Goal: Check status: Check status

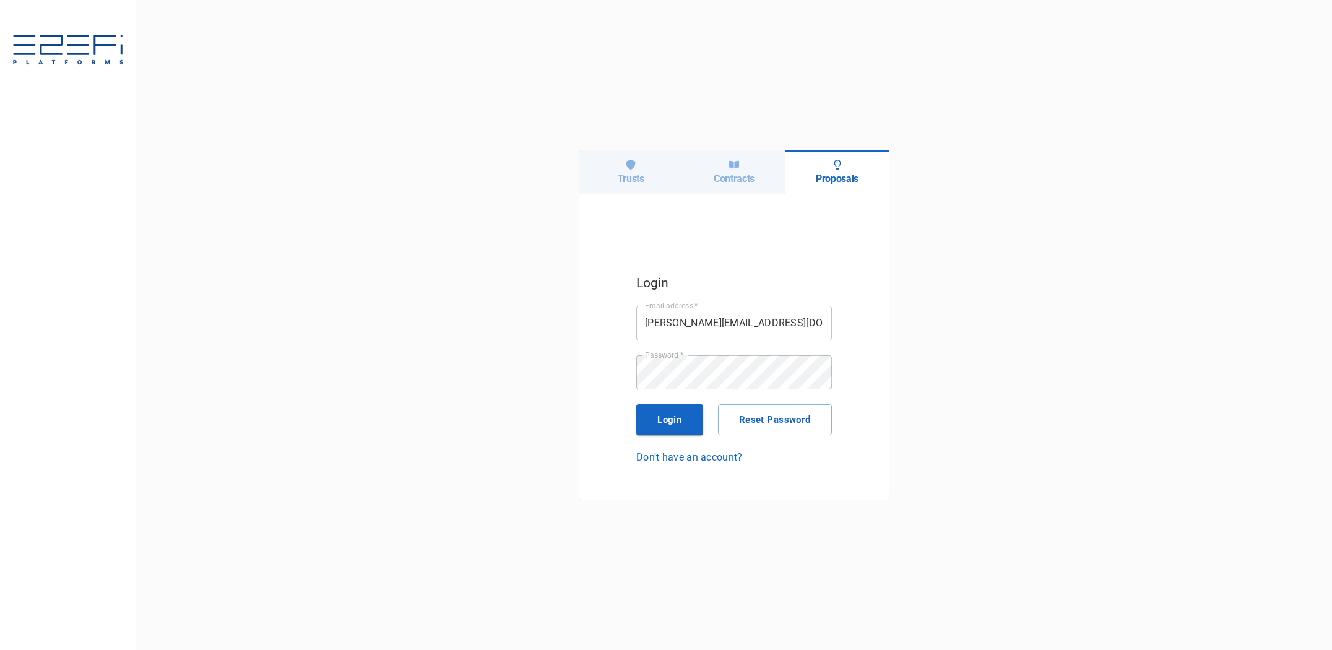
click at [731, 173] on h6 "Contracts" at bounding box center [734, 179] width 41 height 12
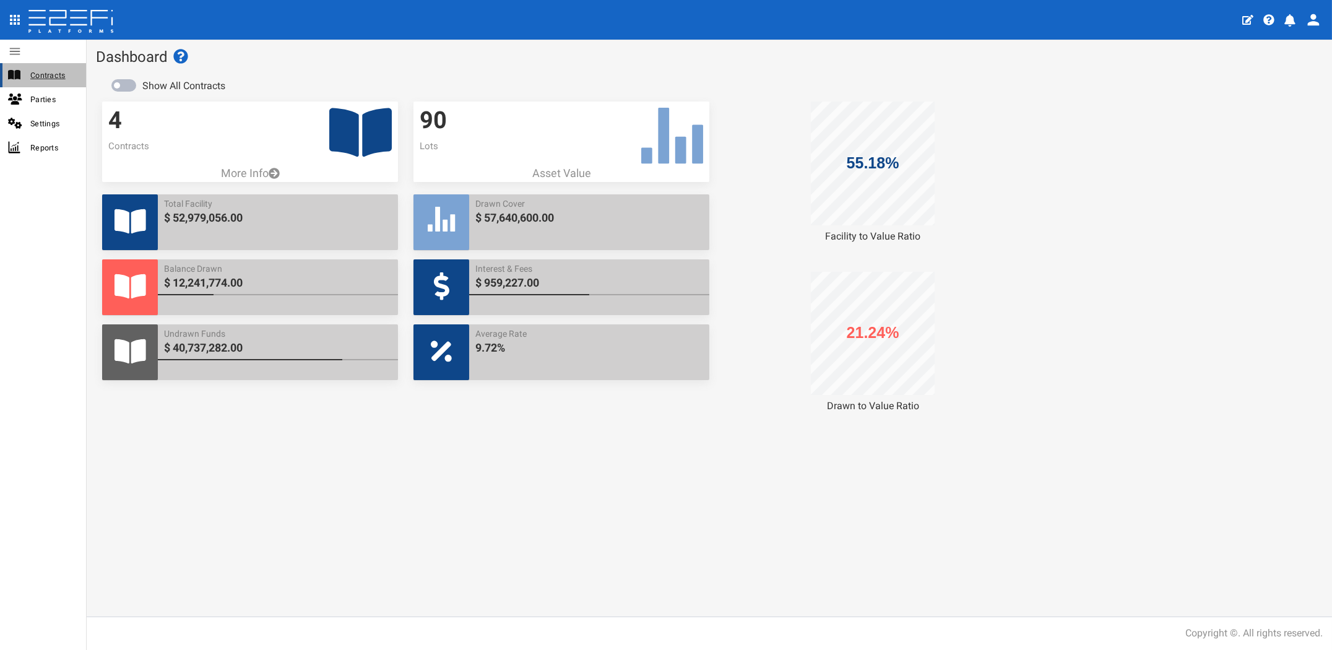
click at [35, 73] on span "Contracts" at bounding box center [53, 75] width 46 height 14
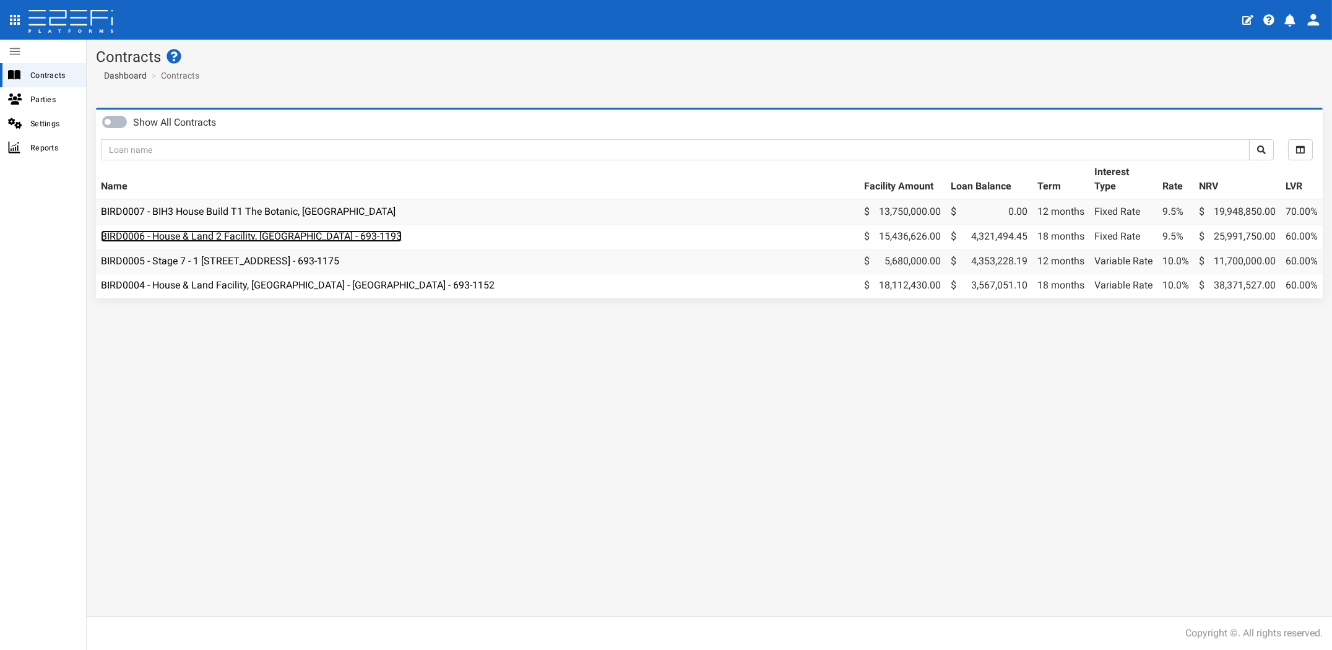
click at [333, 233] on link "BIRD0006 - House & Land 2 Facility, Port Macquarie - 693-1193" at bounding box center [251, 236] width 301 height 12
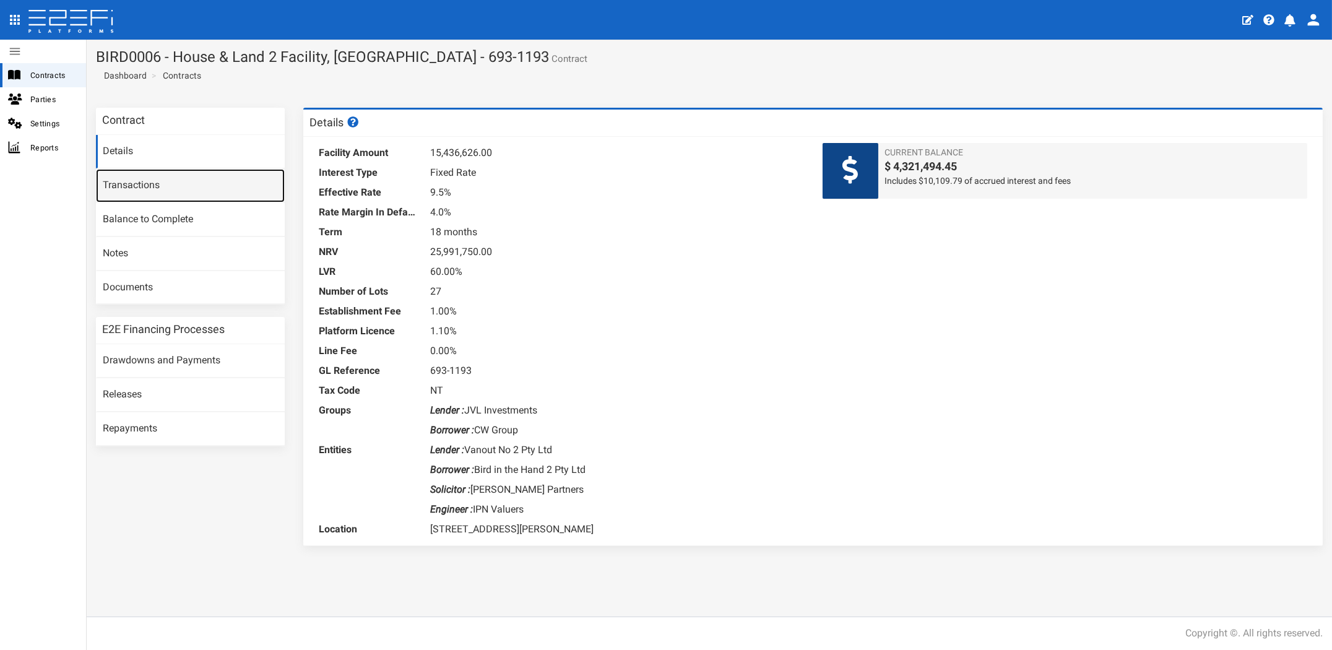
click at [99, 191] on link "Transactions" at bounding box center [190, 185] width 189 height 33
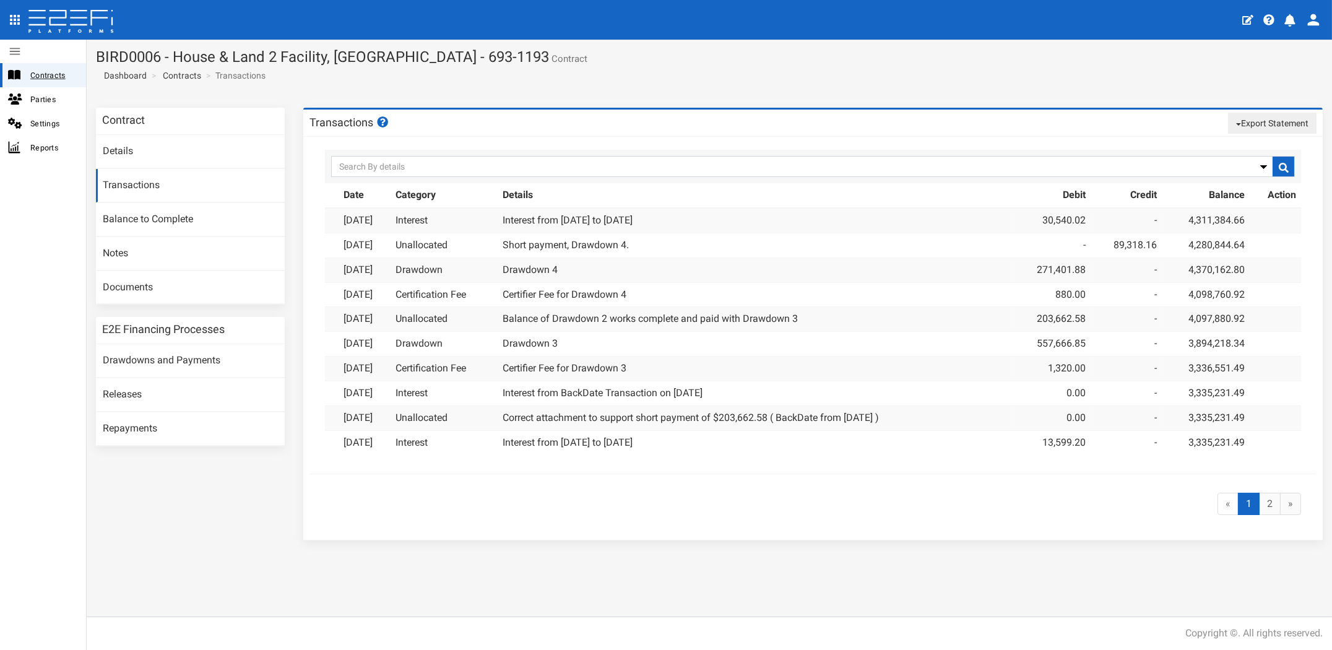
click at [53, 80] on span "Contracts" at bounding box center [53, 75] width 46 height 14
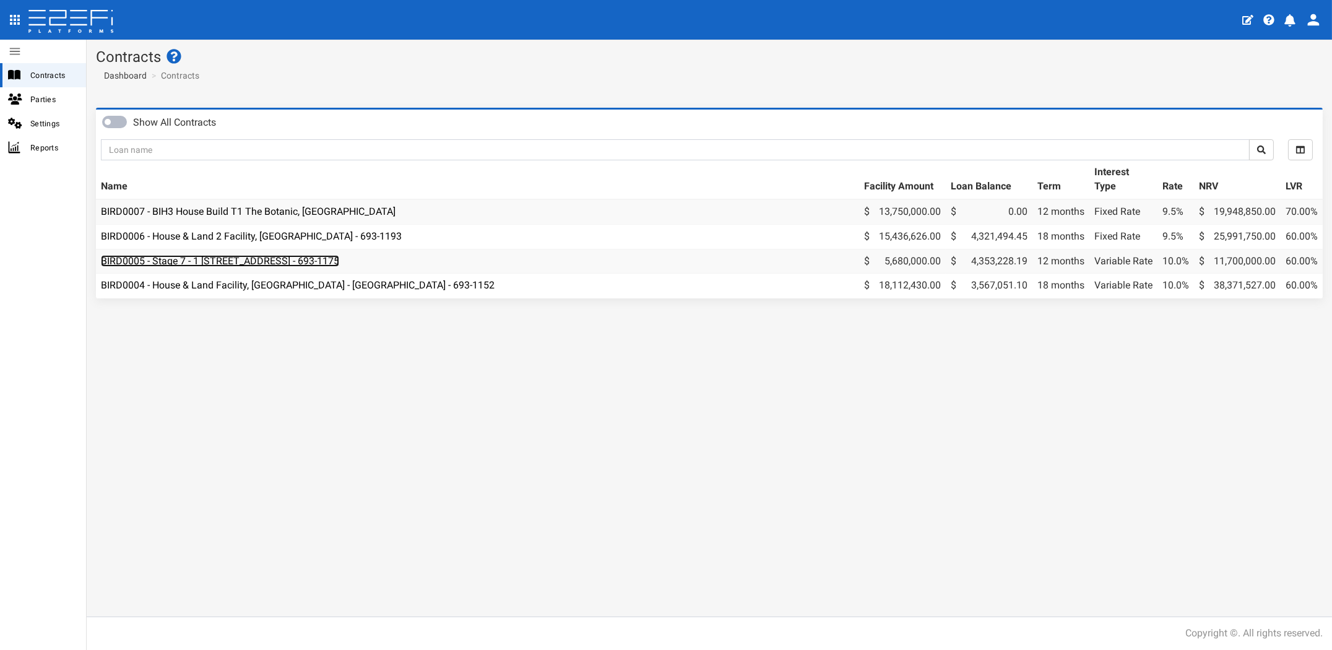
click at [284, 257] on link "BIRD0005 - Stage 7 - 1 [STREET_ADDRESS] - 693-1175" at bounding box center [220, 261] width 238 height 12
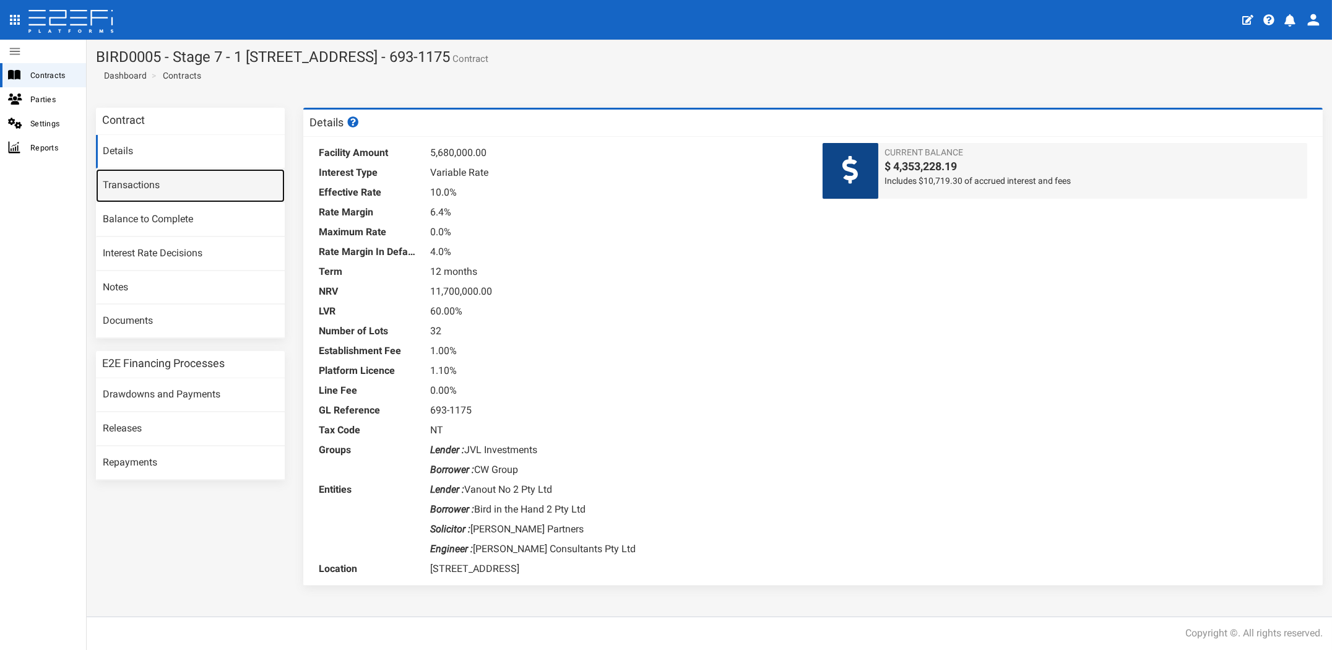
click at [151, 191] on link "Transactions" at bounding box center [190, 185] width 189 height 33
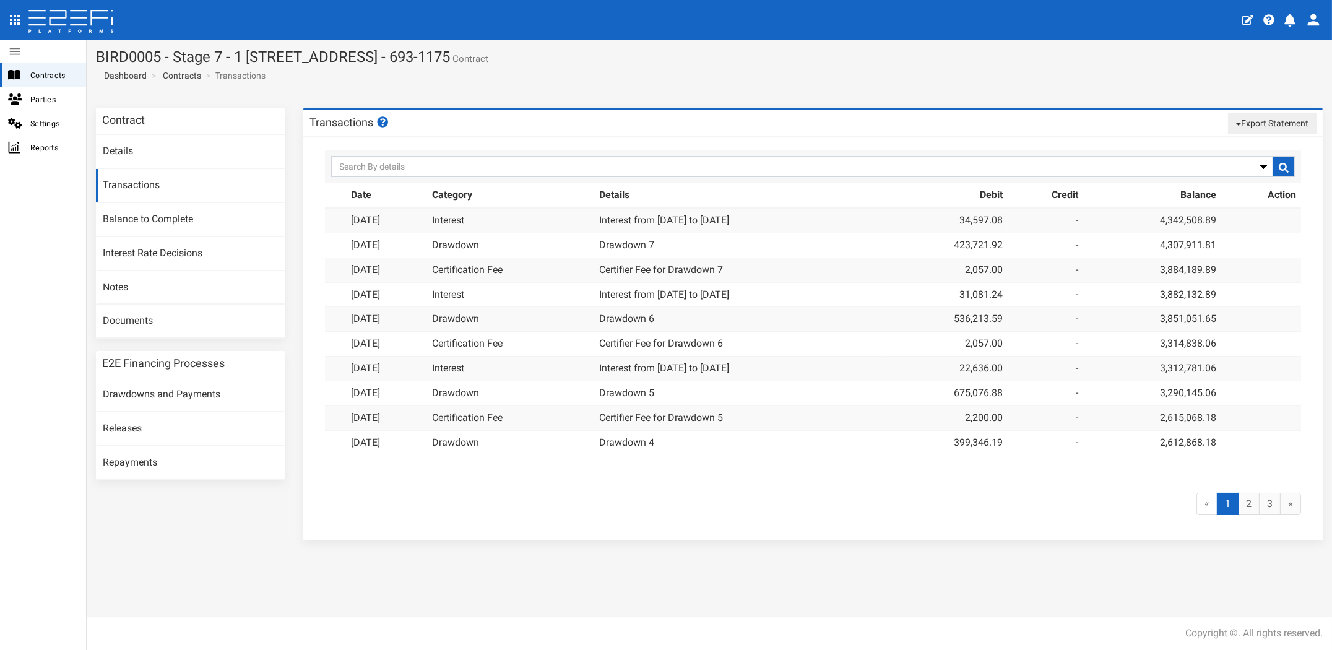
click at [31, 80] on span "Contracts" at bounding box center [53, 75] width 46 height 14
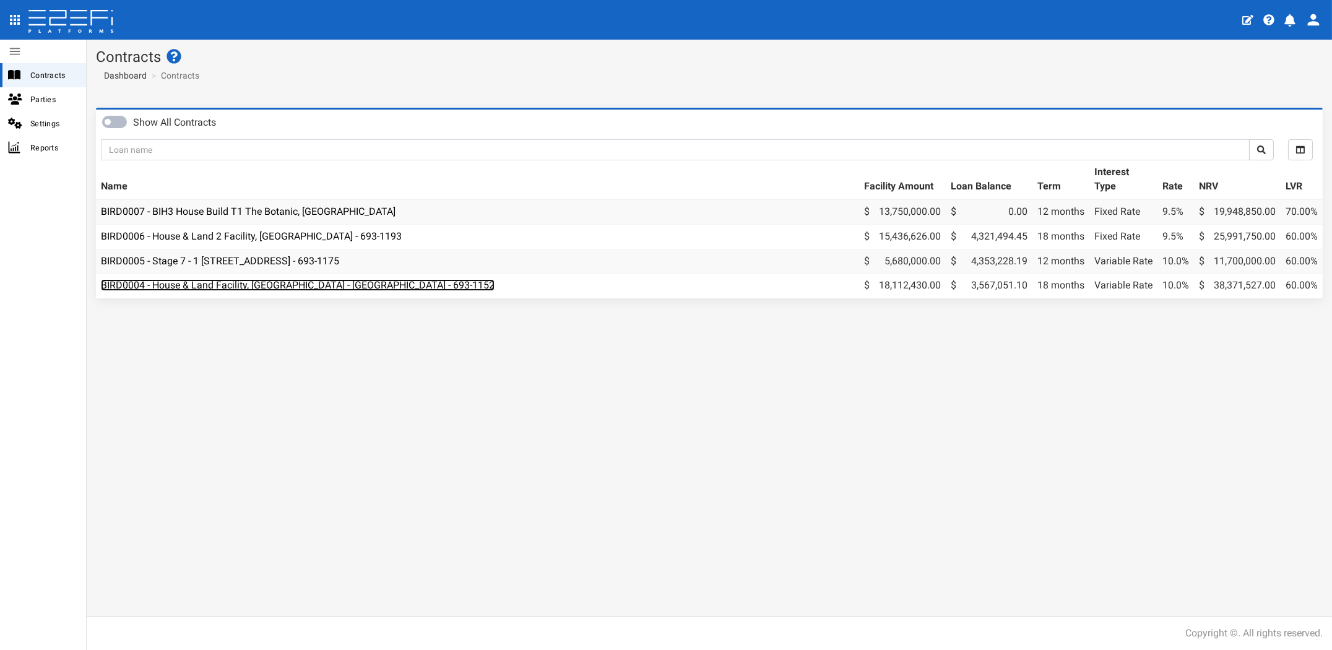
click at [311, 284] on link "BIRD0004 - House & Land Facility, [GEOGRAPHIC_DATA] - [GEOGRAPHIC_DATA] - 693-1…" at bounding box center [298, 285] width 394 height 12
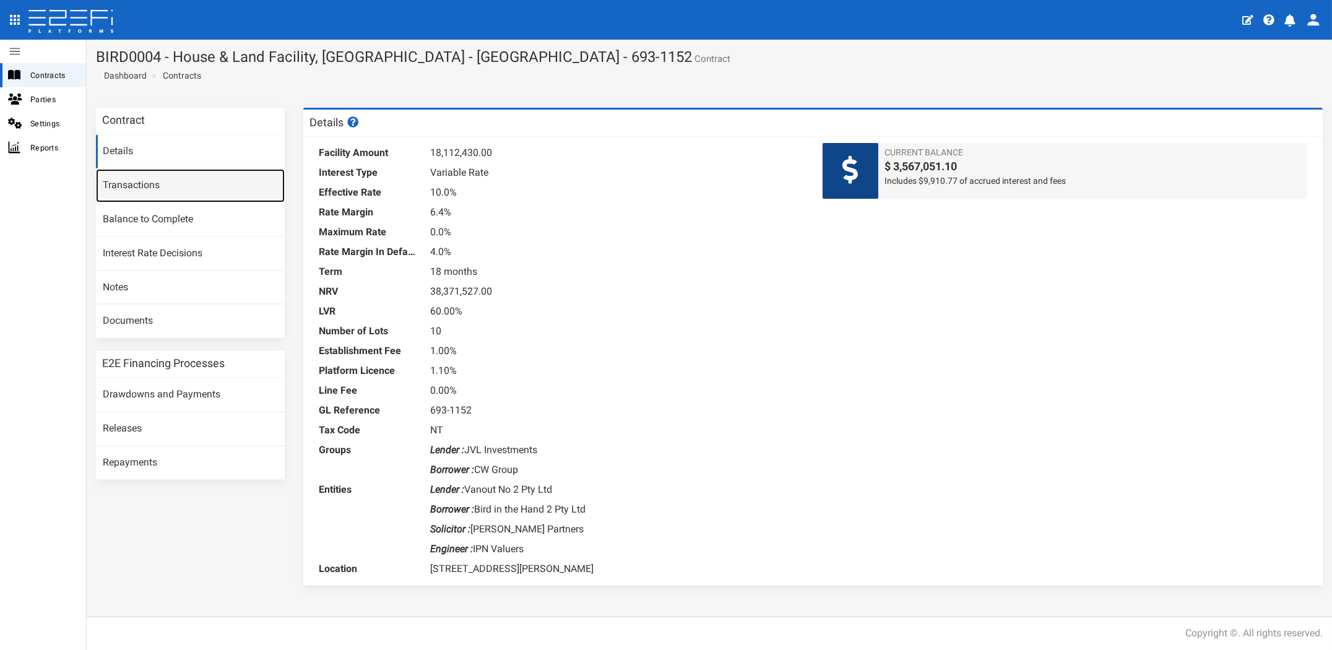
click at [148, 181] on link "Transactions" at bounding box center [190, 185] width 189 height 33
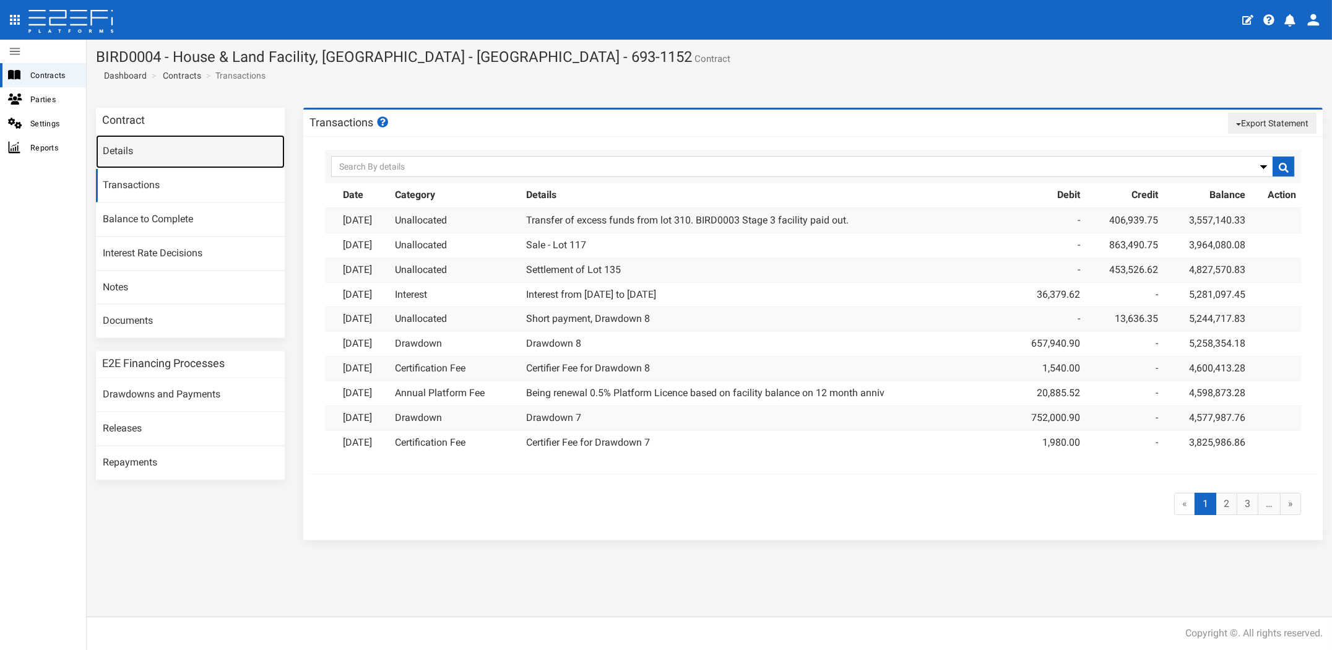
click at [141, 156] on link "Details" at bounding box center [190, 151] width 189 height 33
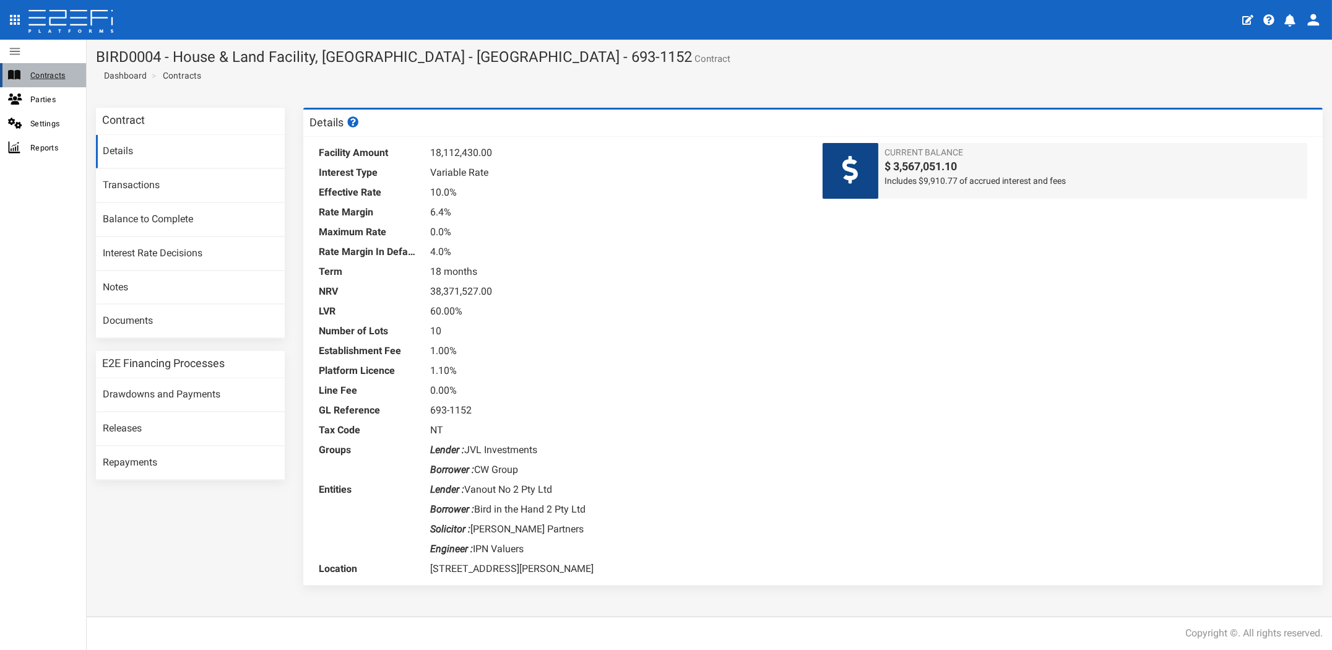
click at [50, 75] on span "Contracts" at bounding box center [53, 75] width 46 height 14
